Goal: Find specific page/section: Find specific page/section

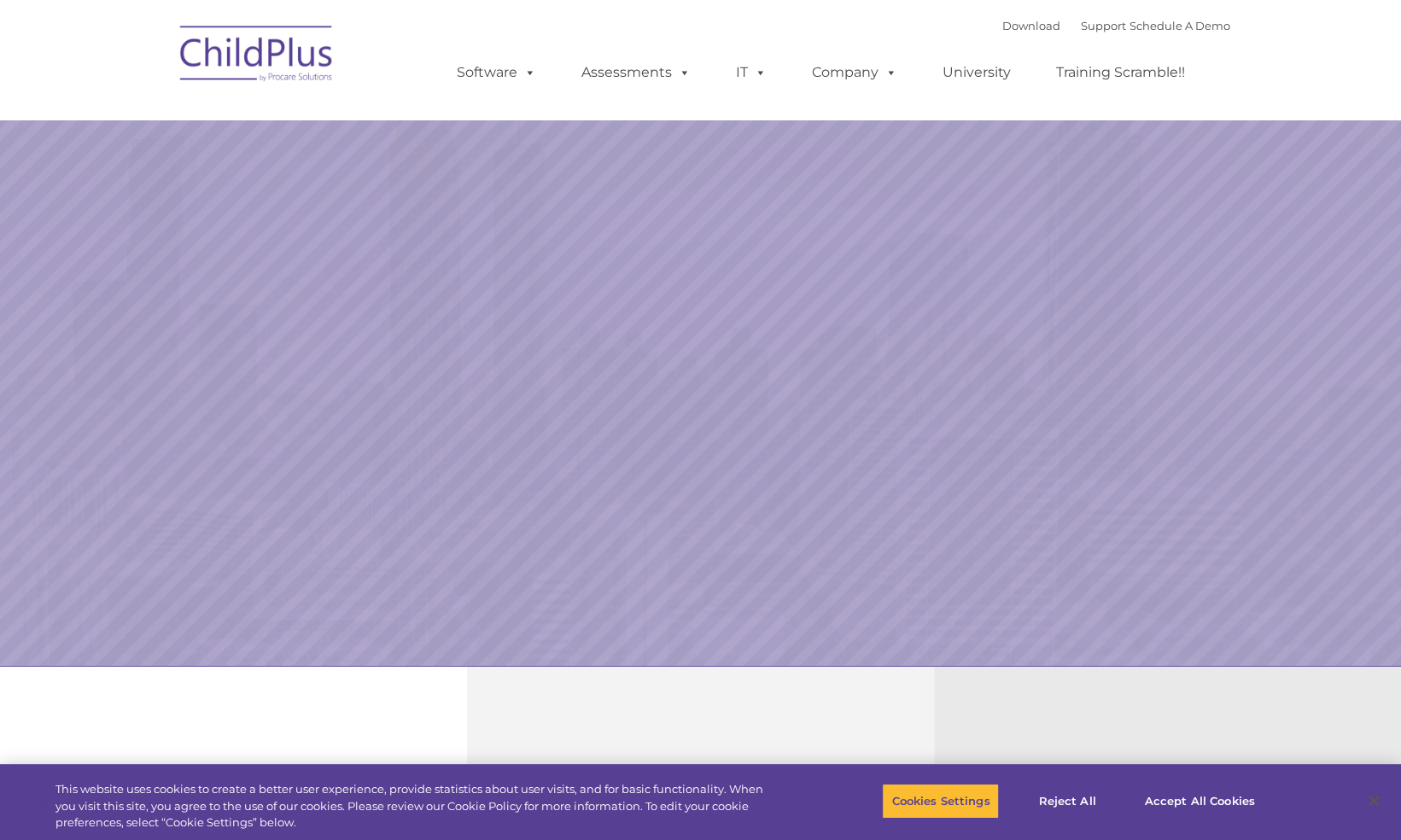
select select "MEDIUM"
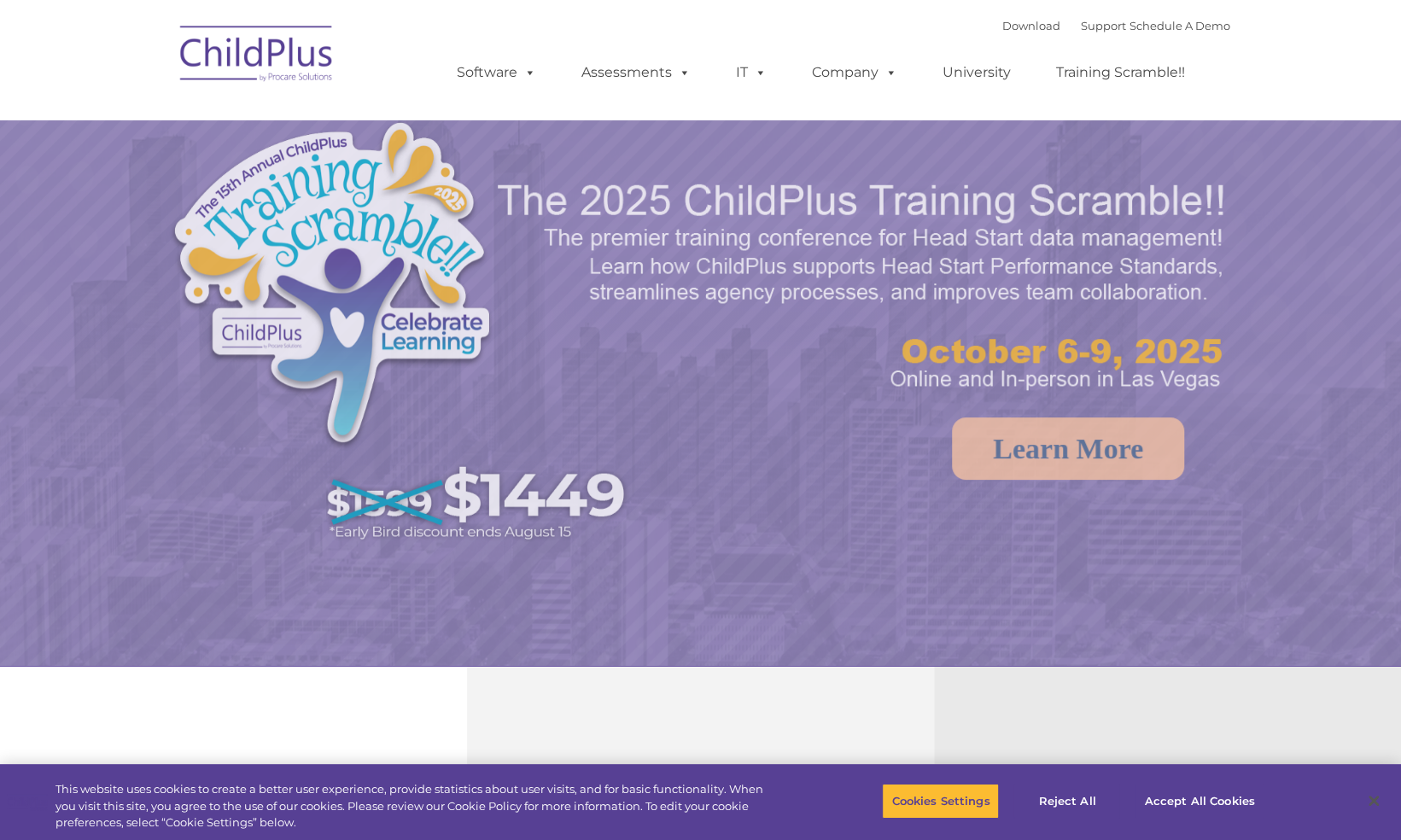
select select "MEDIUM"
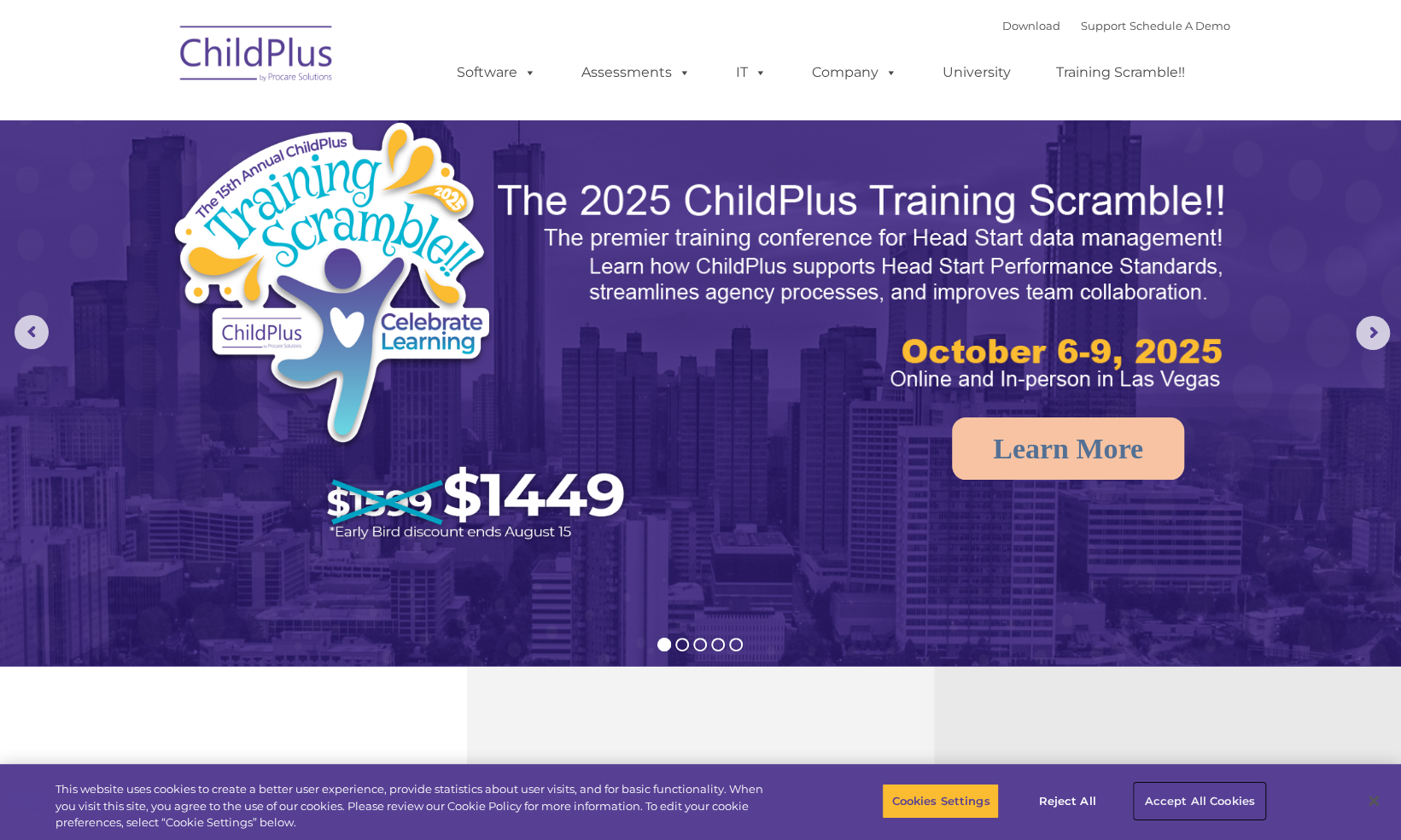
click at [1172, 796] on button "Accept All Cookies" at bounding box center [1199, 800] width 129 height 36
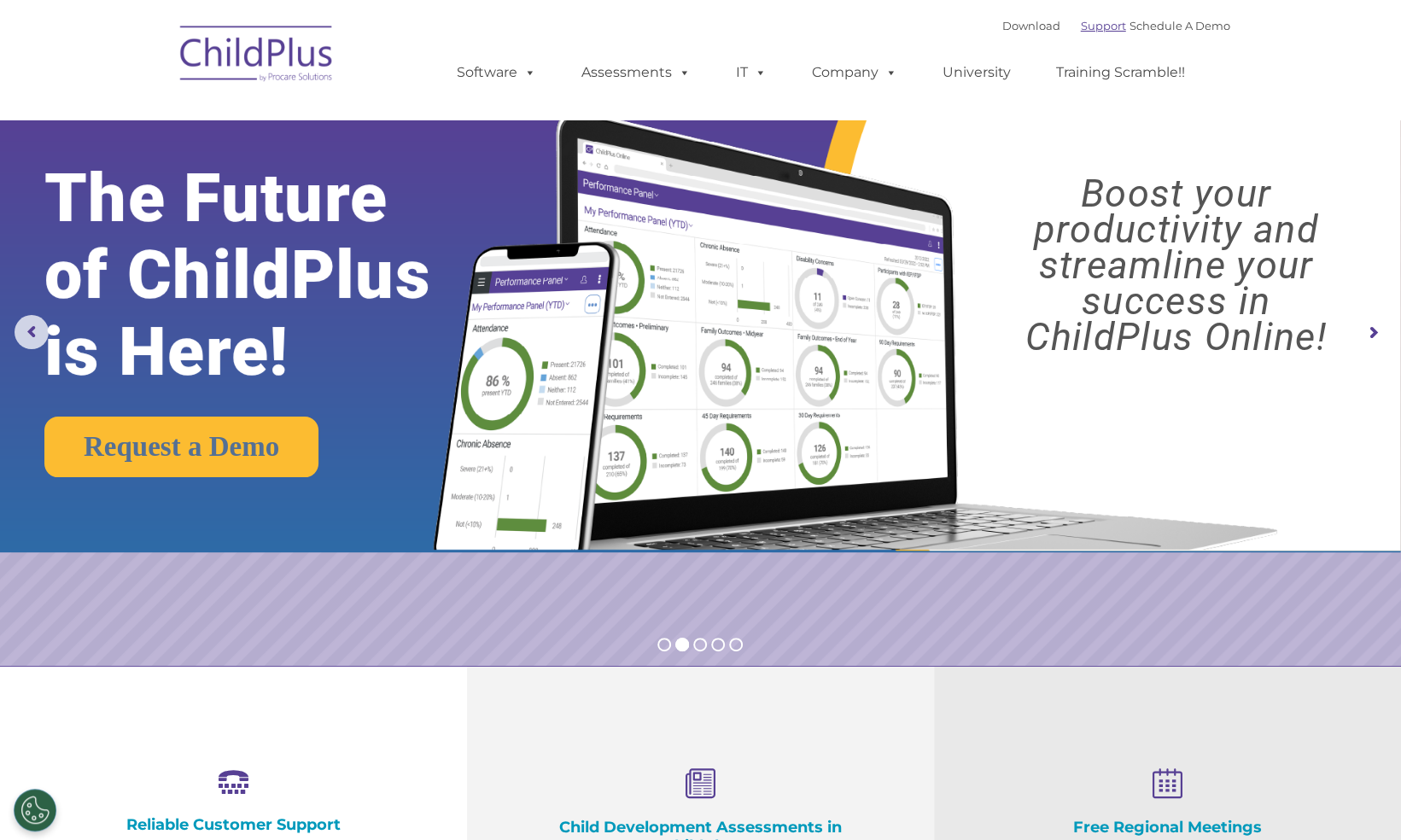
click at [1089, 29] on link "Support" at bounding box center [1103, 25] width 45 height 14
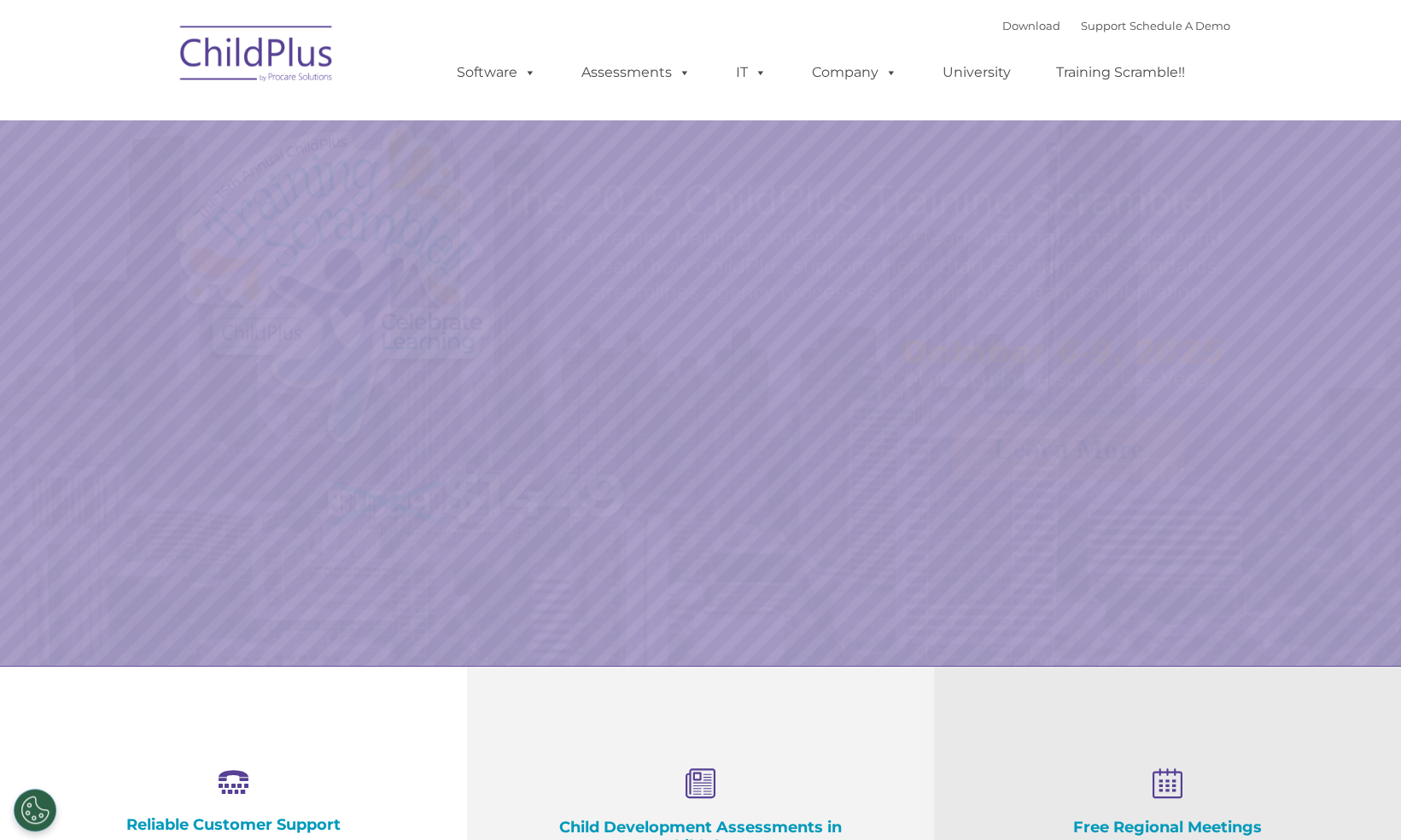
select select "MEDIUM"
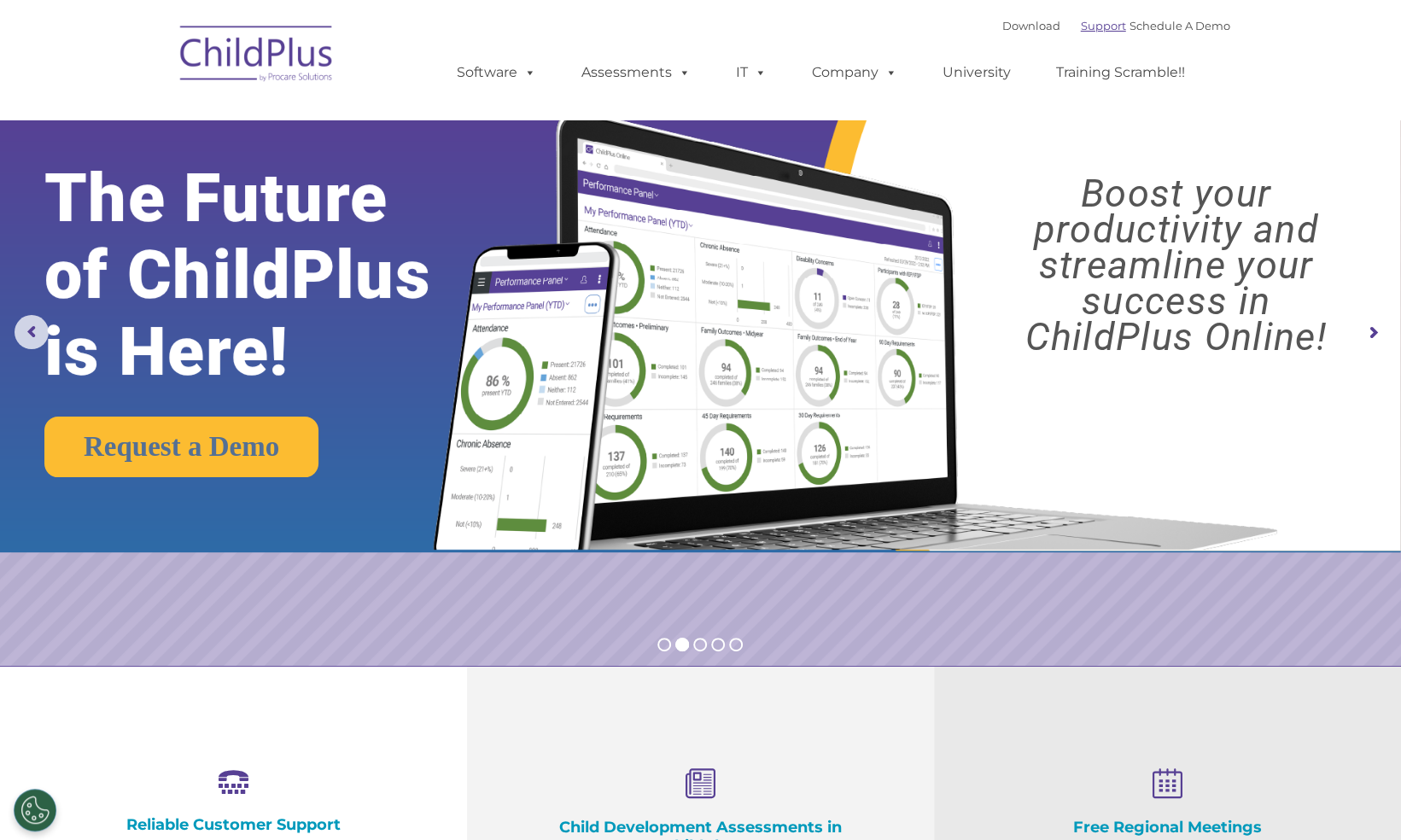
click at [1082, 26] on link "Support" at bounding box center [1103, 25] width 45 height 14
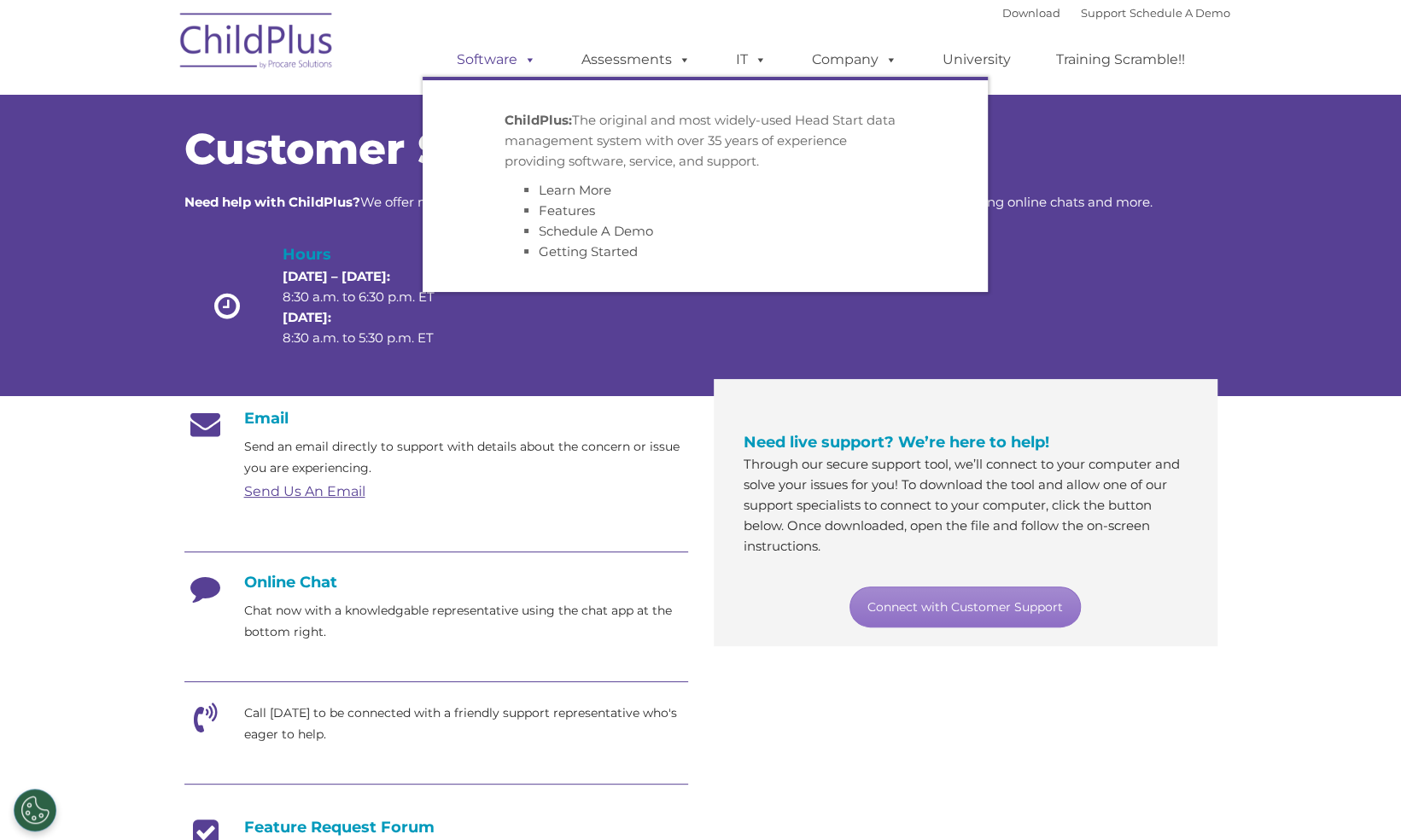
click at [488, 58] on link "Software" at bounding box center [496, 59] width 113 height 34
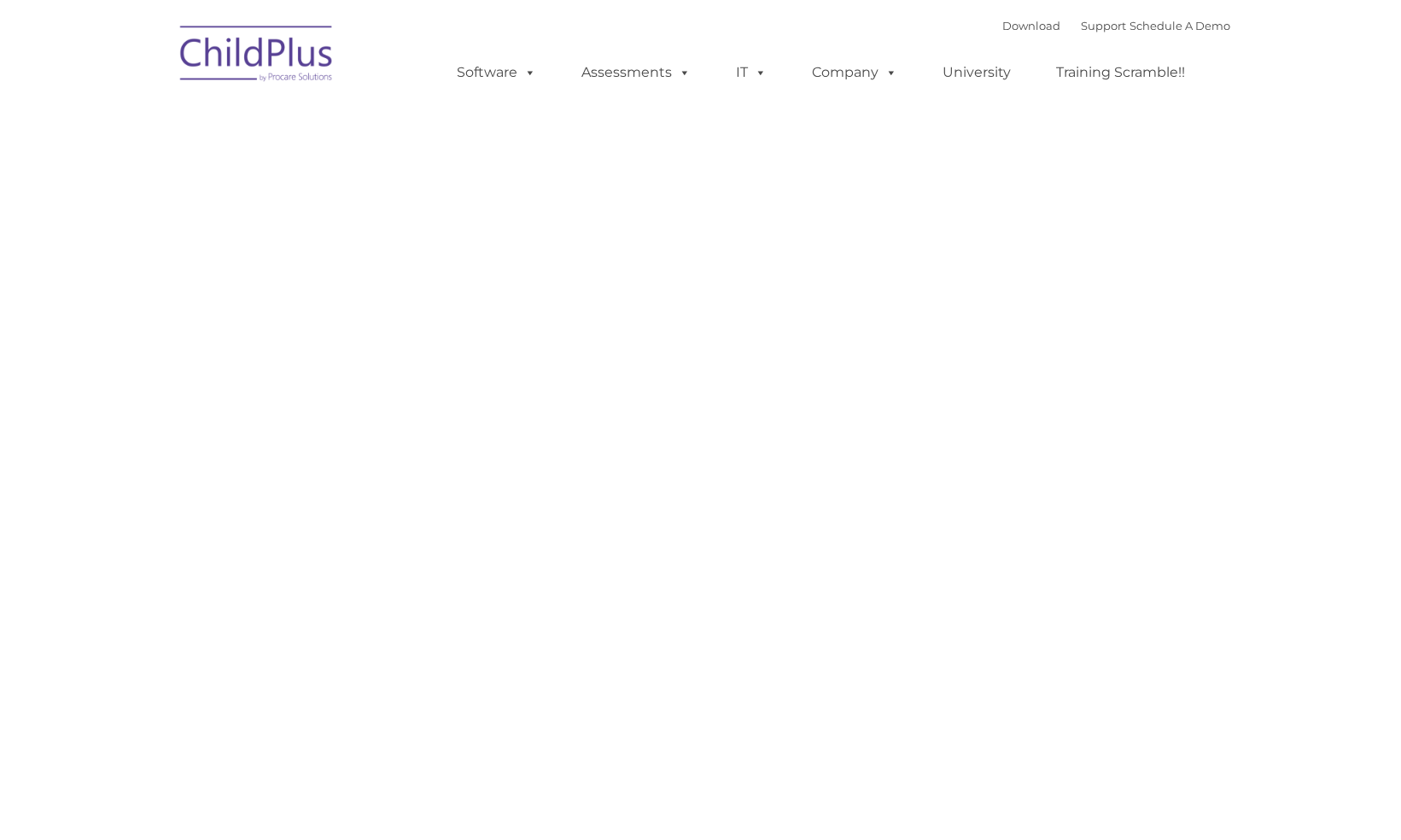
type input ""
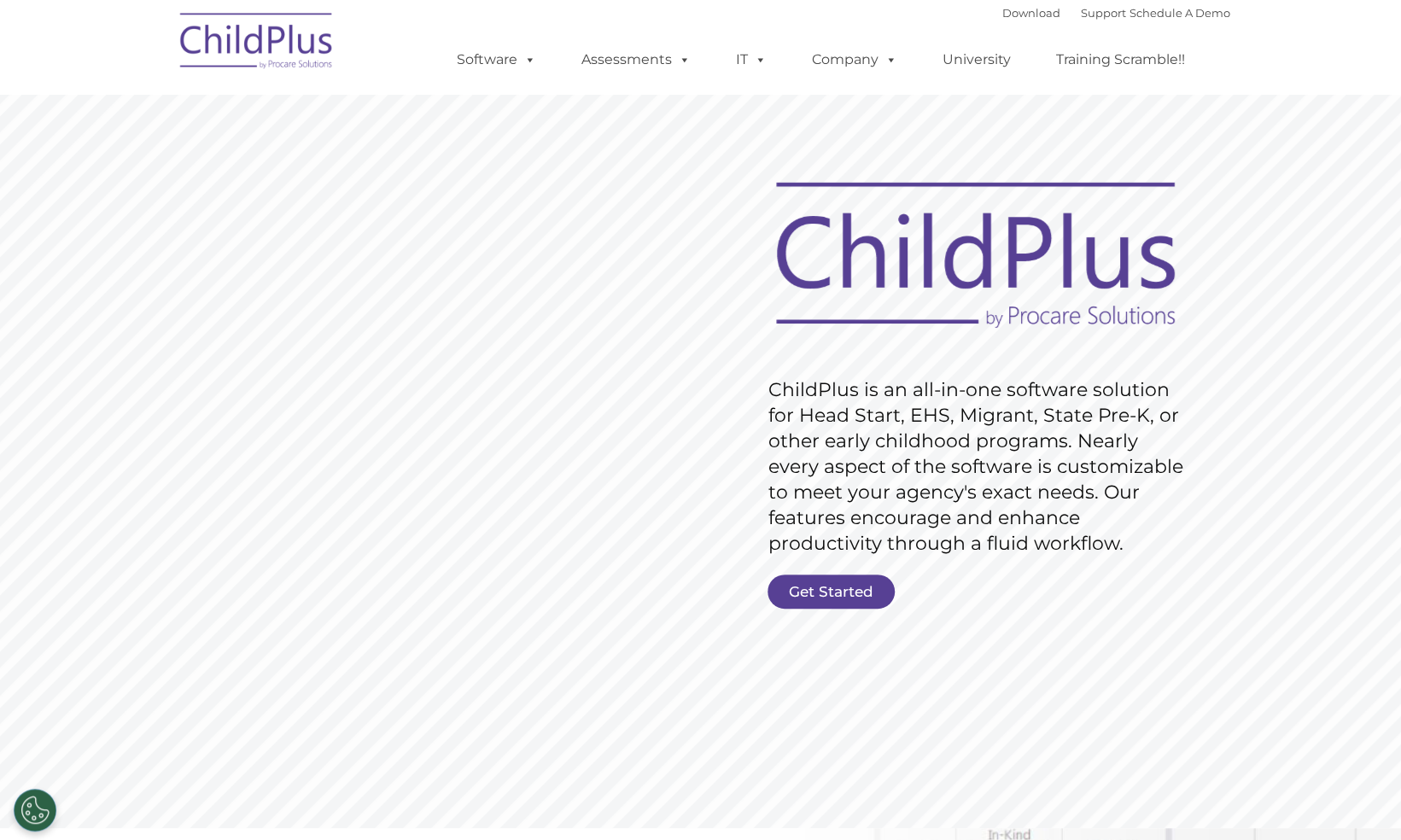
click at [830, 593] on link "Get Started" at bounding box center [830, 591] width 127 height 34
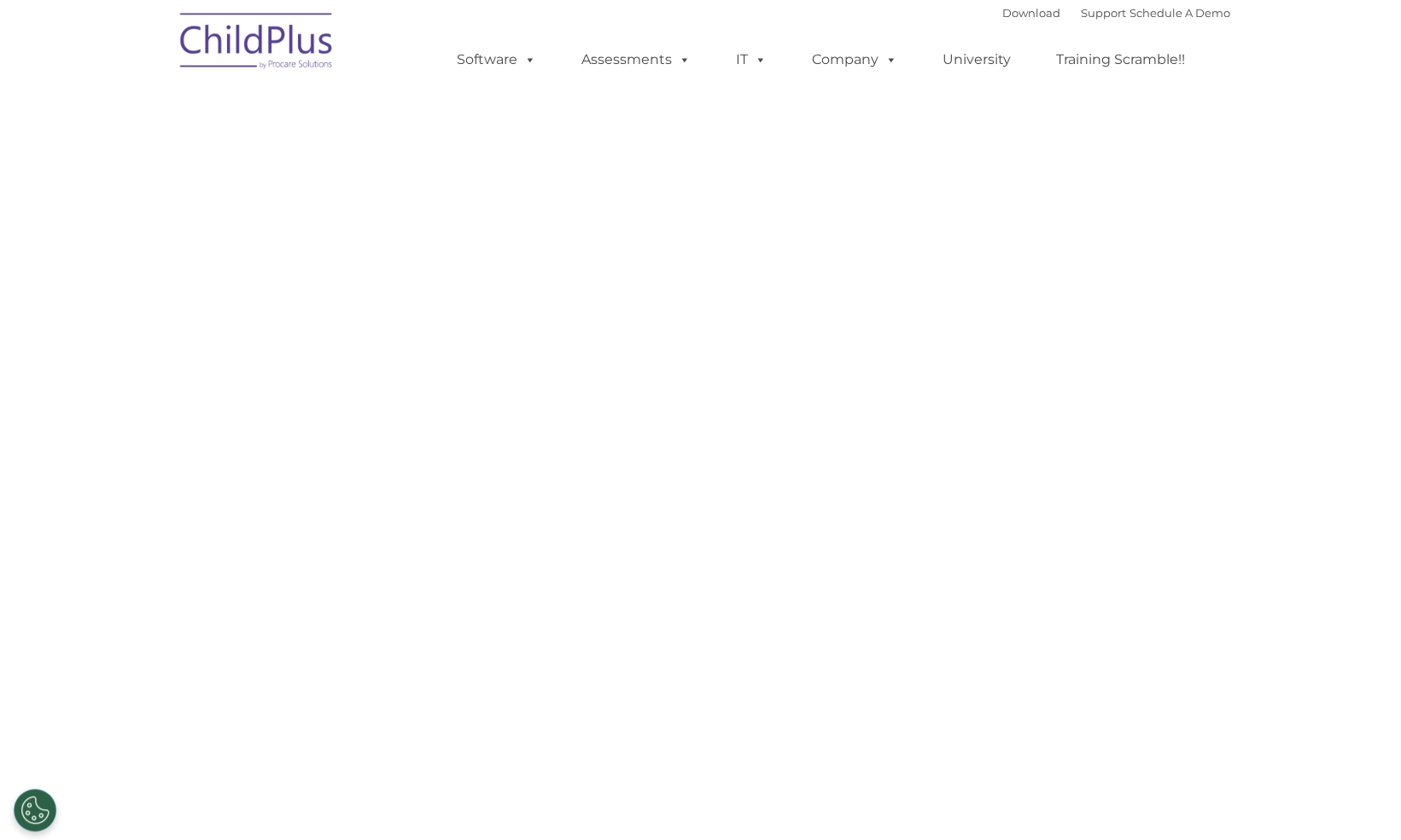
select select "MEDIUM"
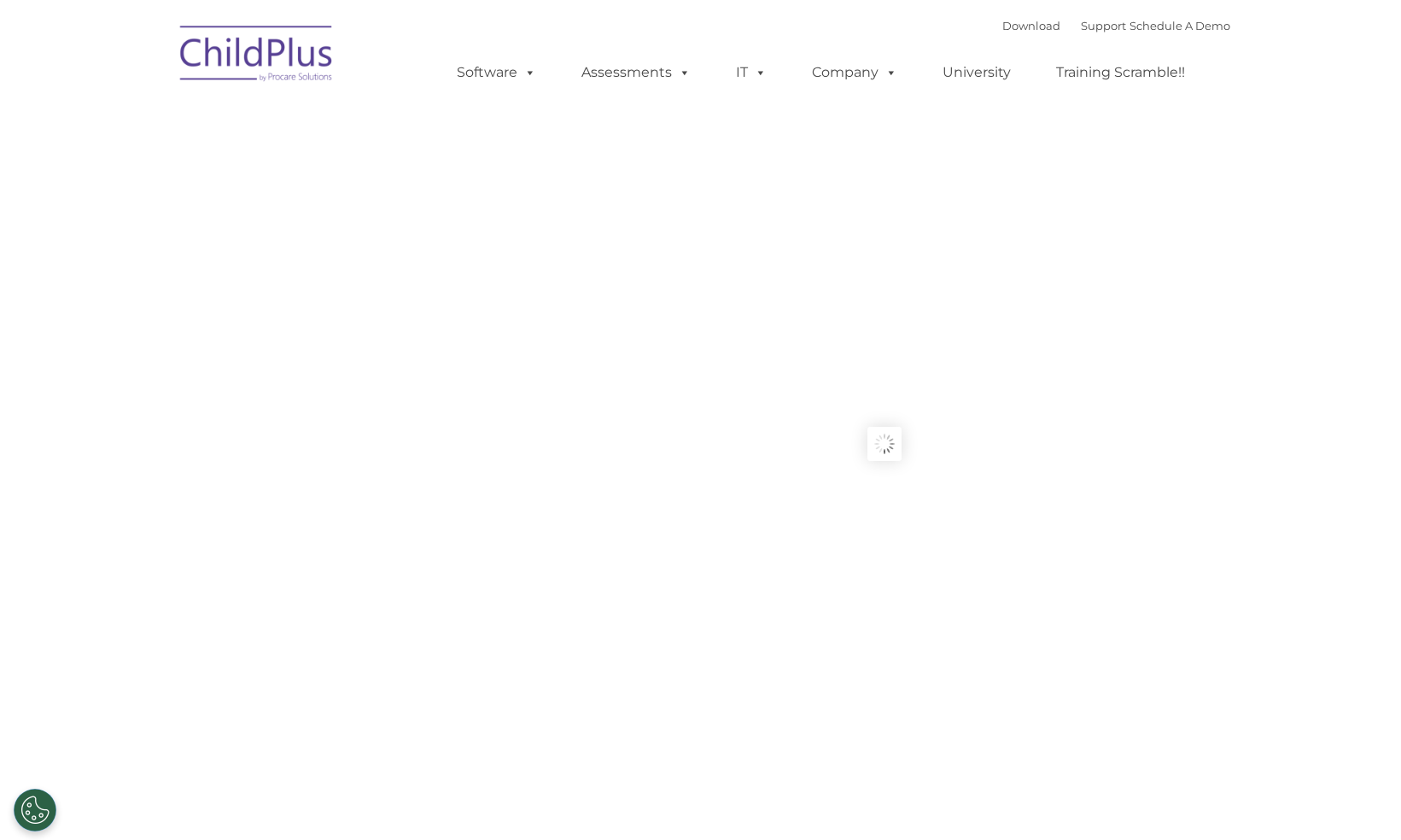
type input ""
